Goal: Transaction & Acquisition: Obtain resource

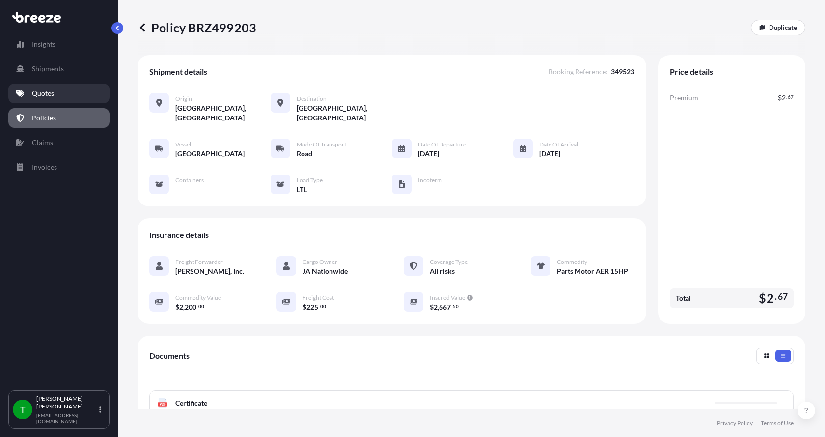
click at [49, 91] on p "Quotes" at bounding box center [43, 93] width 22 height 10
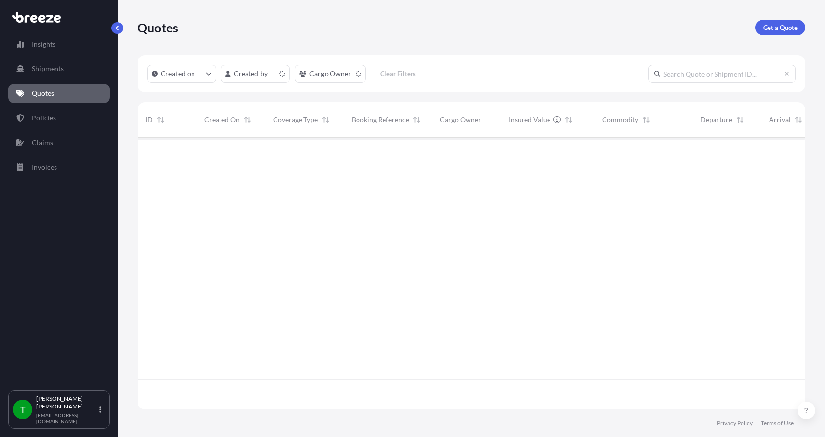
scroll to position [270, 661]
click at [786, 27] on p "Get a Quote" at bounding box center [780, 28] width 34 height 10
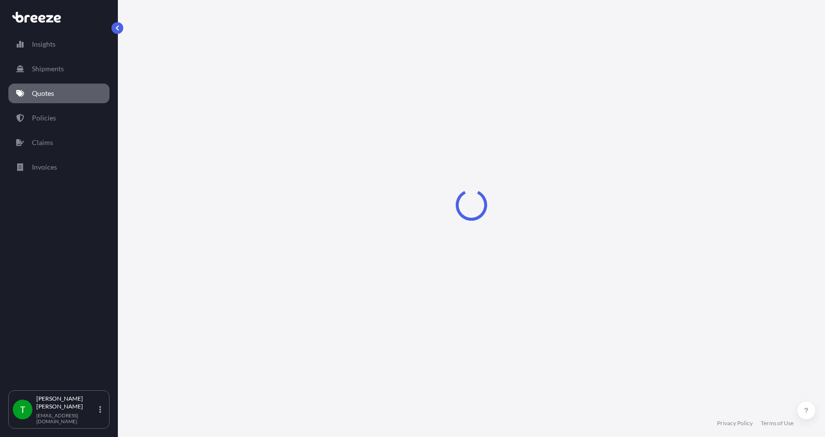
select select "Sea"
select select "1"
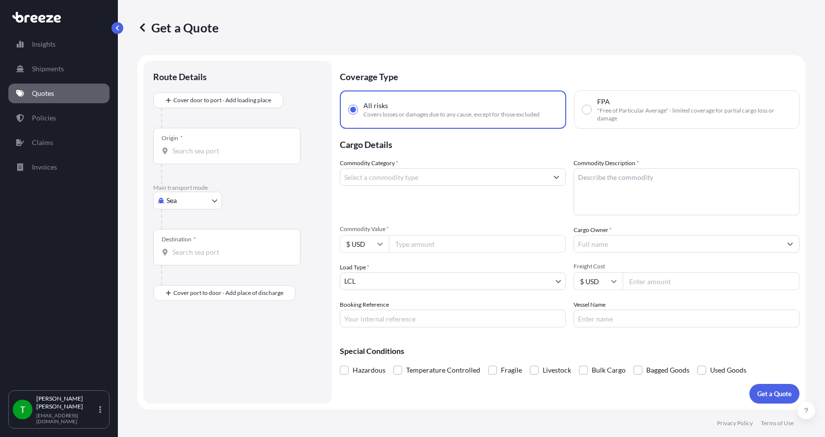
click at [169, 199] on body "Insights Shipments Quotes Policies Claims Invoices T [PERSON_NAME] [EMAIL_ADDRE…" at bounding box center [412, 218] width 825 height 437
click at [177, 263] on span "Road" at bounding box center [180, 261] width 16 height 10
select select "Road"
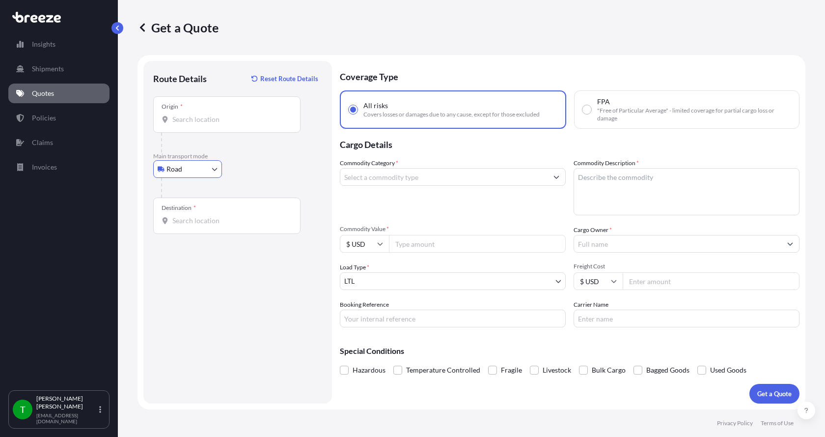
click at [186, 117] on input "Origin *" at bounding box center [230, 119] width 116 height 10
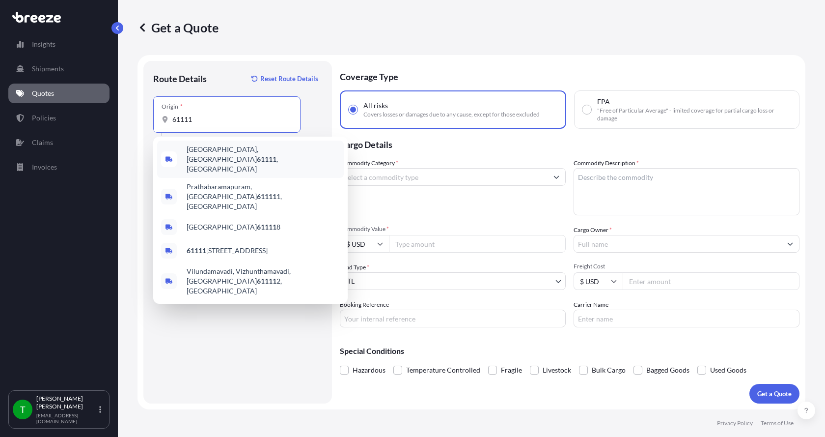
click at [198, 148] on span "[GEOGRAPHIC_DATA] , [GEOGRAPHIC_DATA]" at bounding box center [263, 158] width 153 height 29
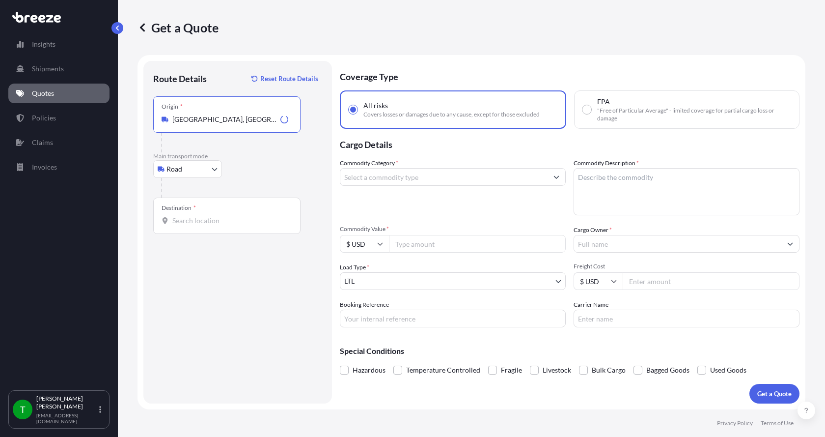
type input "[GEOGRAPHIC_DATA], [GEOGRAPHIC_DATA]"
click at [174, 221] on input "Destination *" at bounding box center [230, 221] width 116 height 10
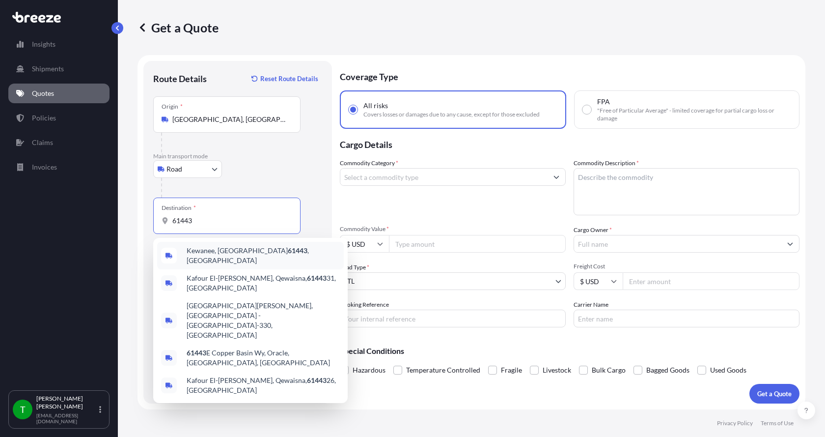
click at [198, 251] on span "Kewanee, IL 61443 , [GEOGRAPHIC_DATA]" at bounding box center [263, 256] width 153 height 20
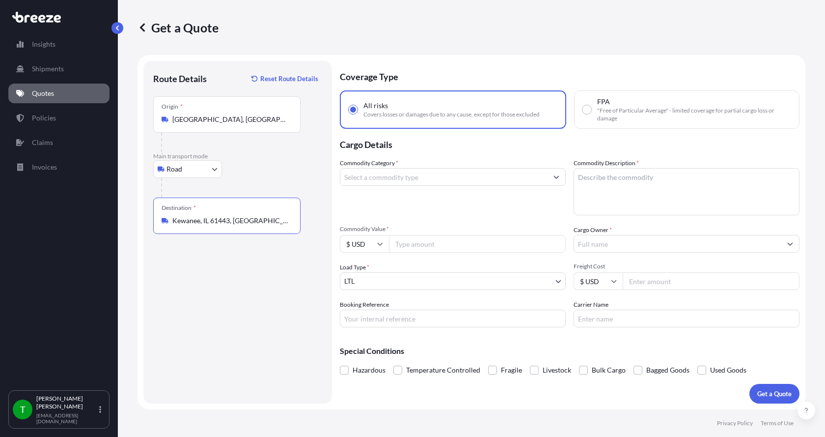
type input "Kewanee, IL 61443, [GEOGRAPHIC_DATA]"
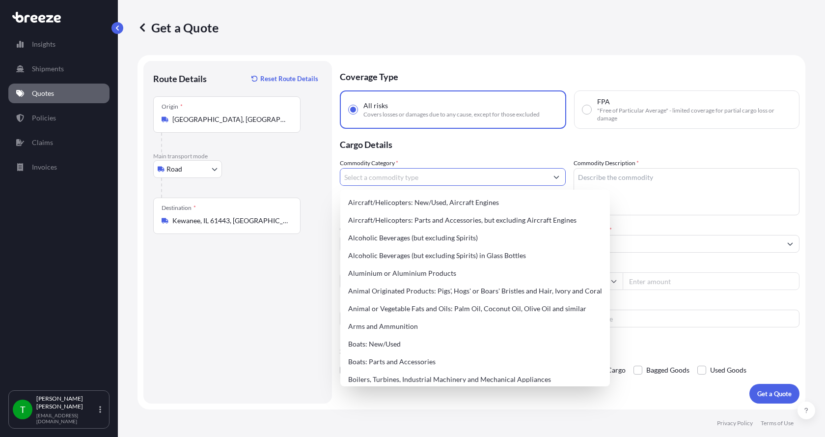
click at [367, 179] on input "Commodity Category *" at bounding box center [443, 177] width 207 height 18
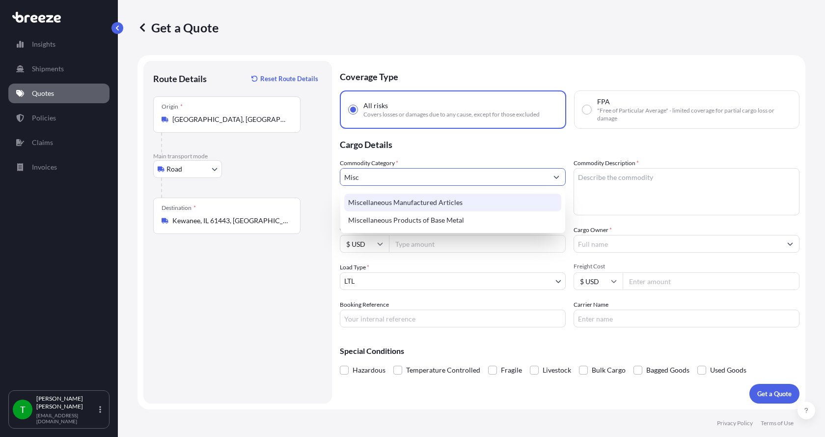
click at [373, 207] on div "Miscellaneous Manufactured Articles" at bounding box center [452, 203] width 217 height 18
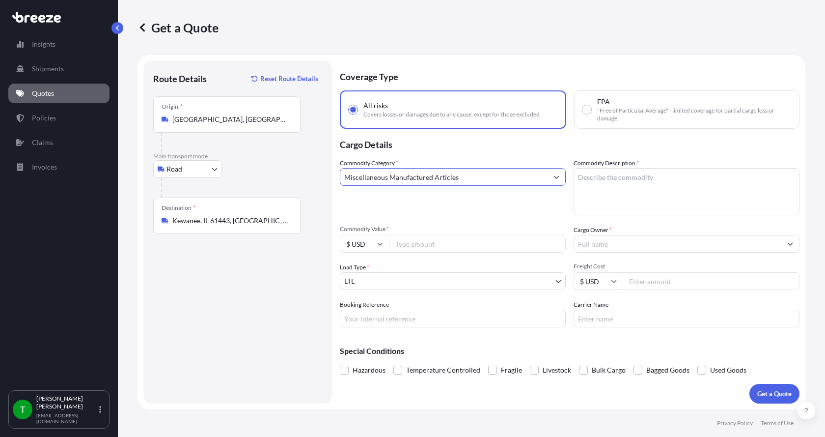
type input "Miscellaneous Manufactured Articles"
click at [602, 176] on textarea "Commodity Description *" at bounding box center [687, 191] width 226 height 47
type textarea "Pump, SUB, FYGT"
click at [452, 243] on input "Commodity Value *" at bounding box center [477, 244] width 177 height 18
click at [424, 245] on input "Commodity Value *" at bounding box center [477, 244] width 177 height 18
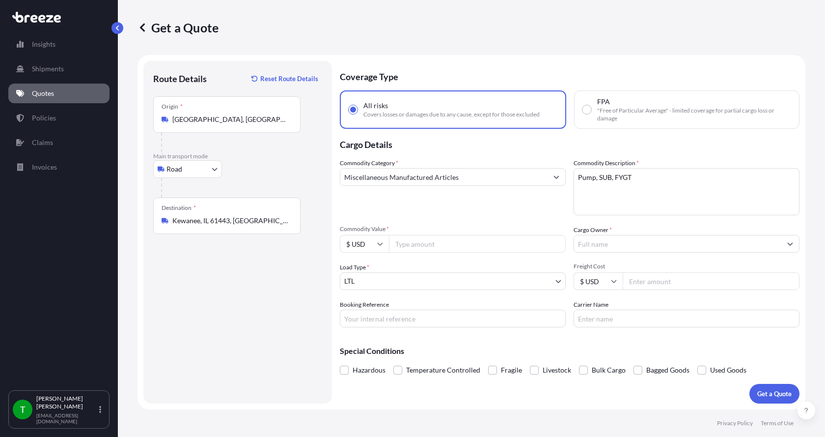
click at [422, 241] on input "Commodity Value *" at bounding box center [477, 244] width 177 height 18
type input "7400.00"
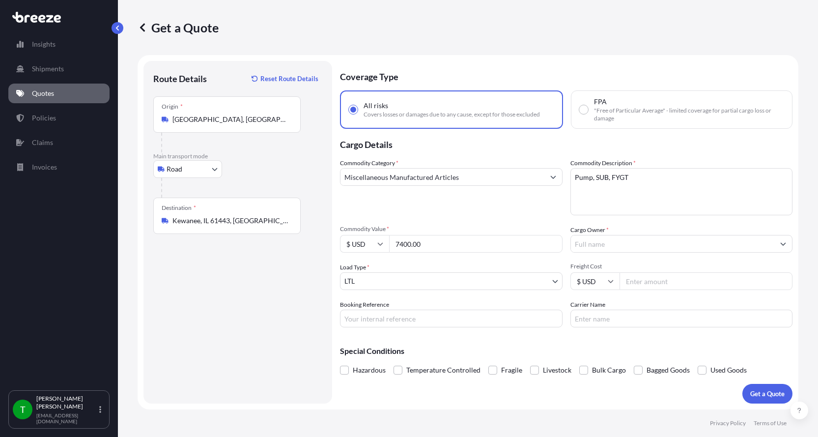
click at [681, 237] on input "Cargo Owner *" at bounding box center [673, 244] width 204 height 18
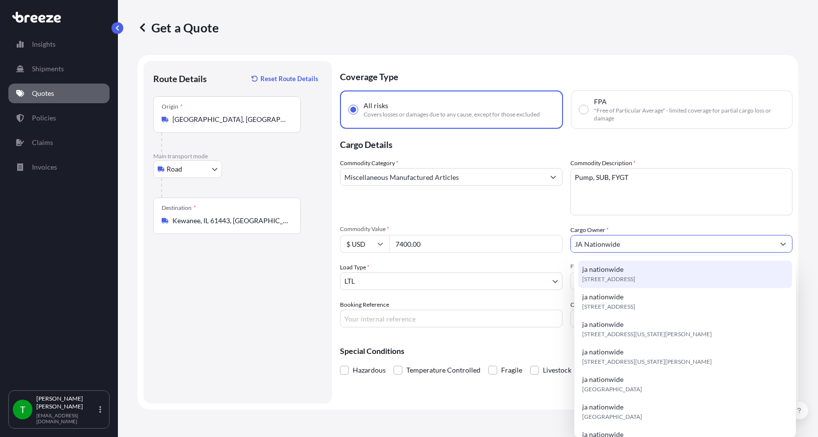
type input "JA Nationwide"
click at [395, 320] on input "Booking Reference" at bounding box center [451, 318] width 223 height 18
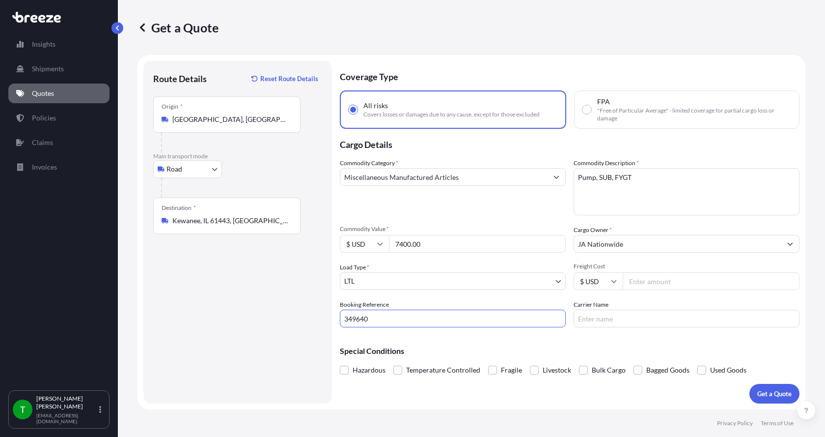
type input "349640"
click at [669, 283] on input "Freight Cost" at bounding box center [711, 281] width 177 height 18
type input "180.00"
click at [625, 320] on input "Carrier Name" at bounding box center [687, 318] width 226 height 18
type input "[GEOGRAPHIC_DATA]"
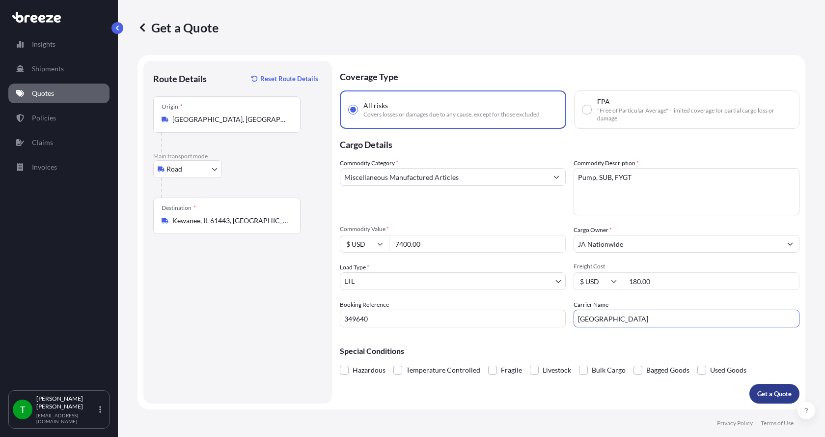
click at [765, 391] on p "Get a Quote" at bounding box center [774, 394] width 34 height 10
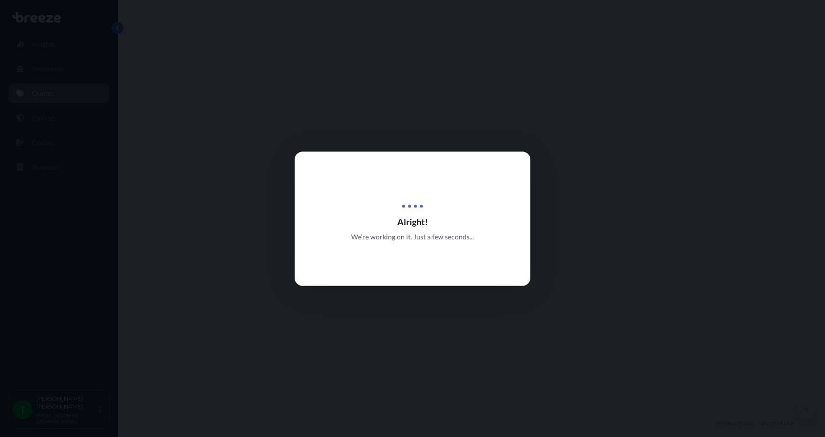
select select "Road"
select select "1"
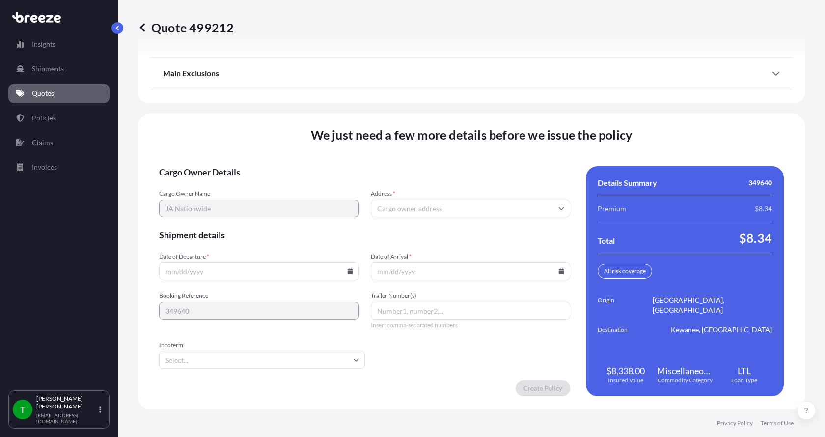
scroll to position [1292, 0]
